Goal: Navigation & Orientation: Understand site structure

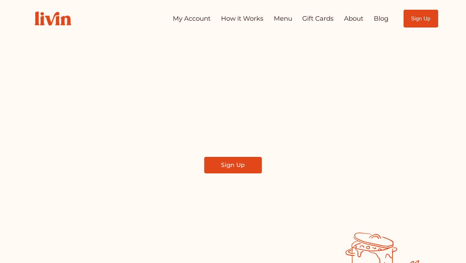
click at [240, 17] on link "How it Works" at bounding box center [242, 18] width 42 height 13
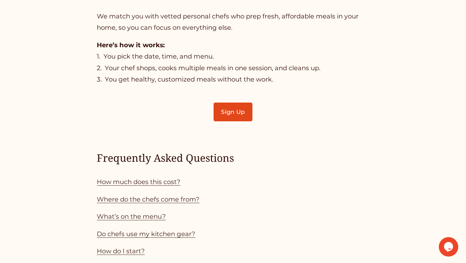
scroll to position [453, 0]
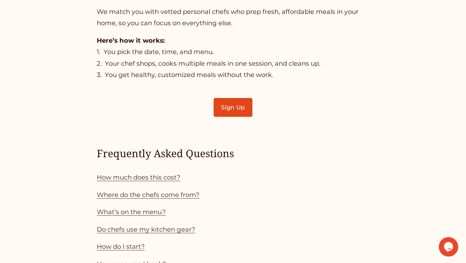
click at [457, 74] on div "TLDR (because you’re busy, that’s why you’re here!) We match you with vetted pe…" at bounding box center [233, 105] width 466 height 575
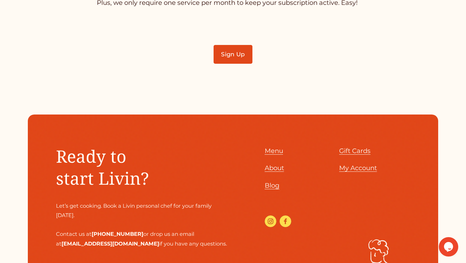
scroll to position [2001, 0]
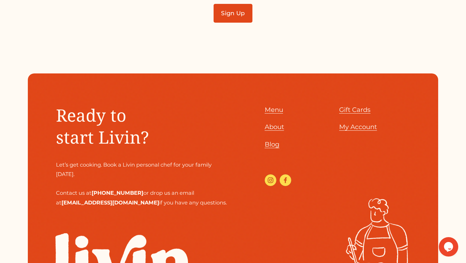
click at [274, 132] on link "About" at bounding box center [274, 127] width 19 height 12
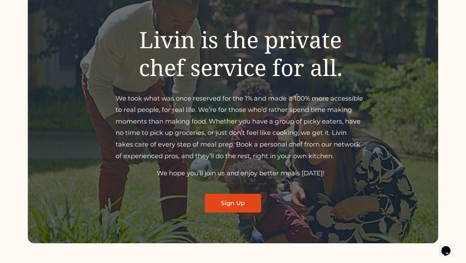
scroll to position [78, 0]
